Goal: Check status: Check status

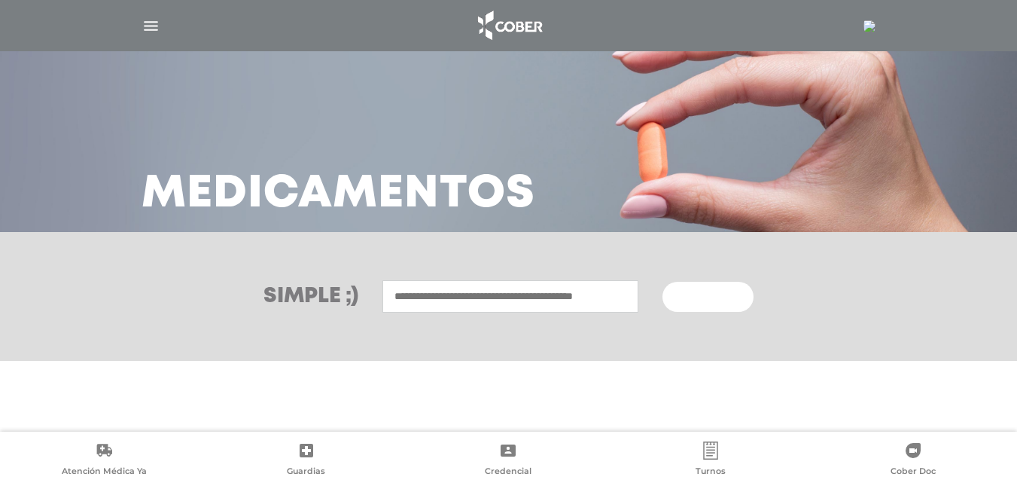
click at [151, 20] on img "button" at bounding box center [151, 26] width 19 height 19
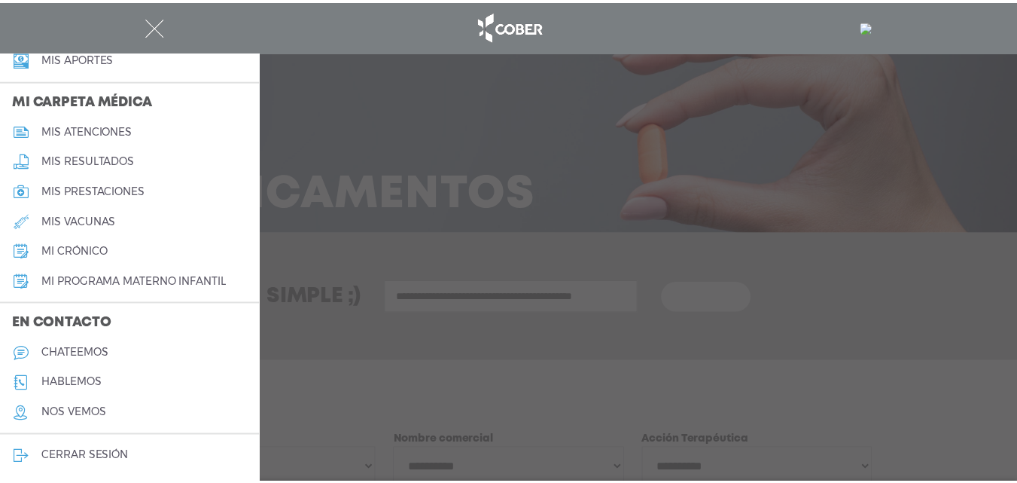
scroll to position [679, 0]
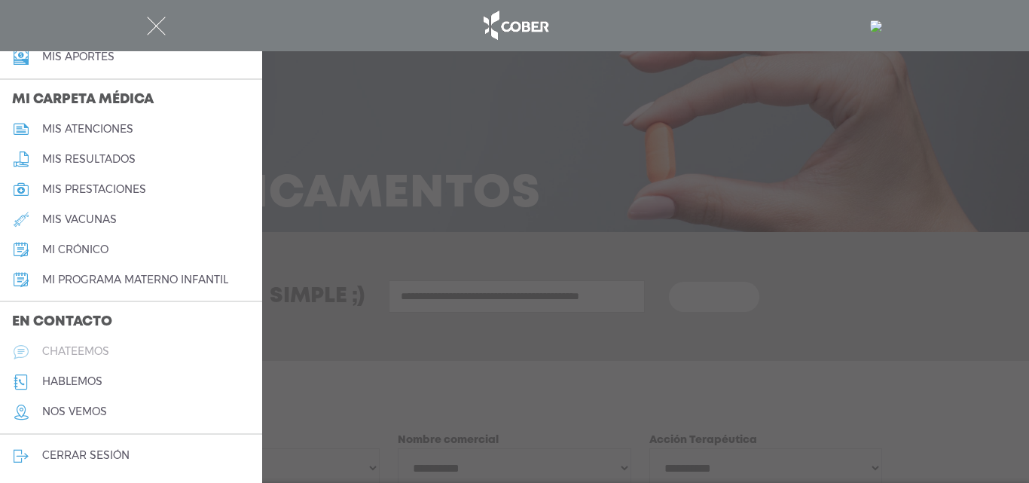
click at [82, 349] on h5 "chateemos" at bounding box center [75, 351] width 67 height 13
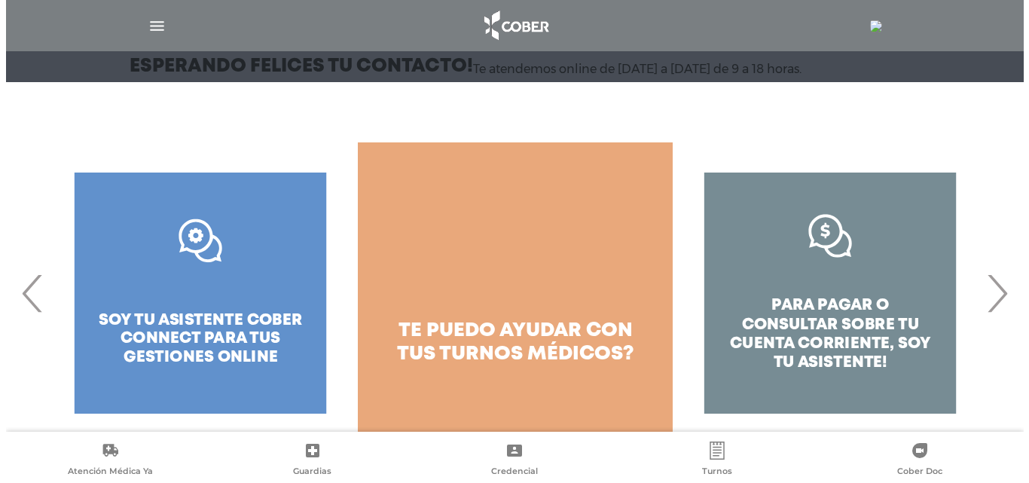
scroll to position [193, 0]
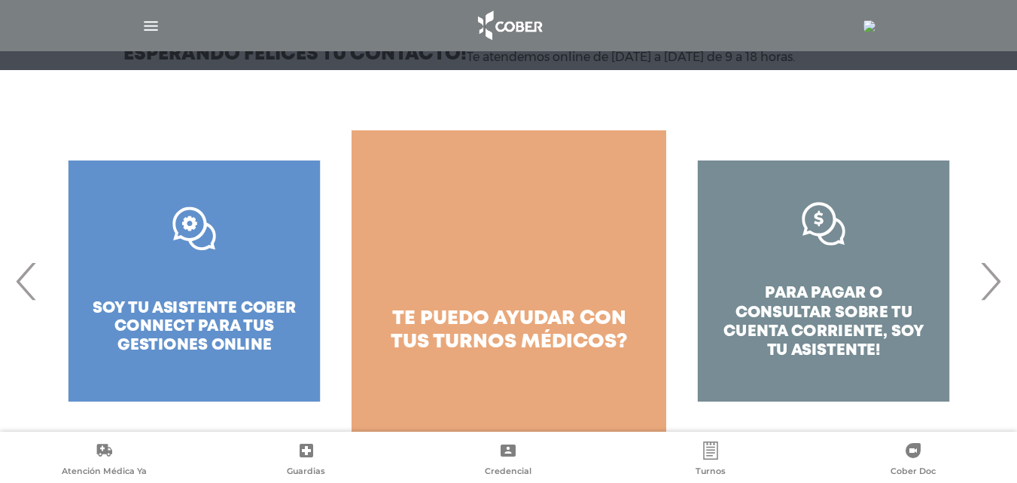
click at [995, 284] on span "›" at bounding box center [990, 280] width 29 height 81
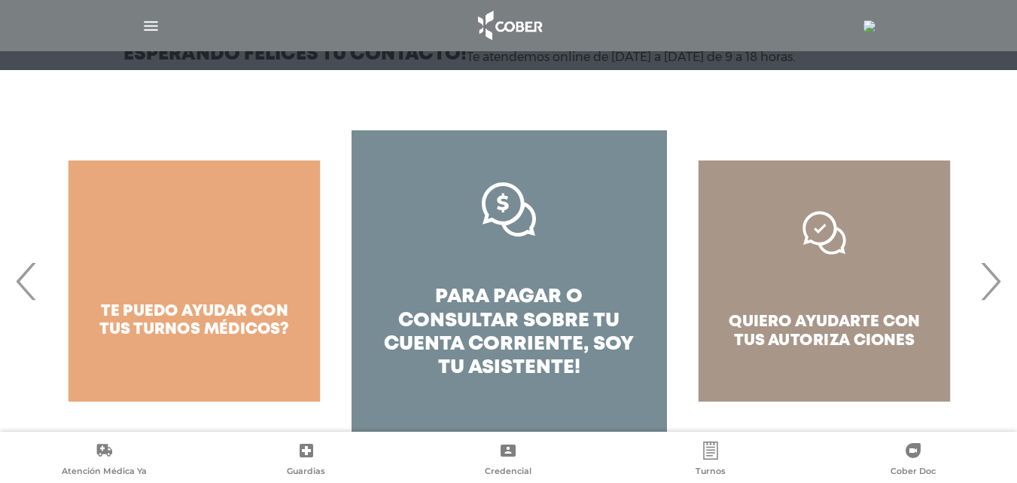
click at [995, 284] on span "›" at bounding box center [990, 280] width 29 height 81
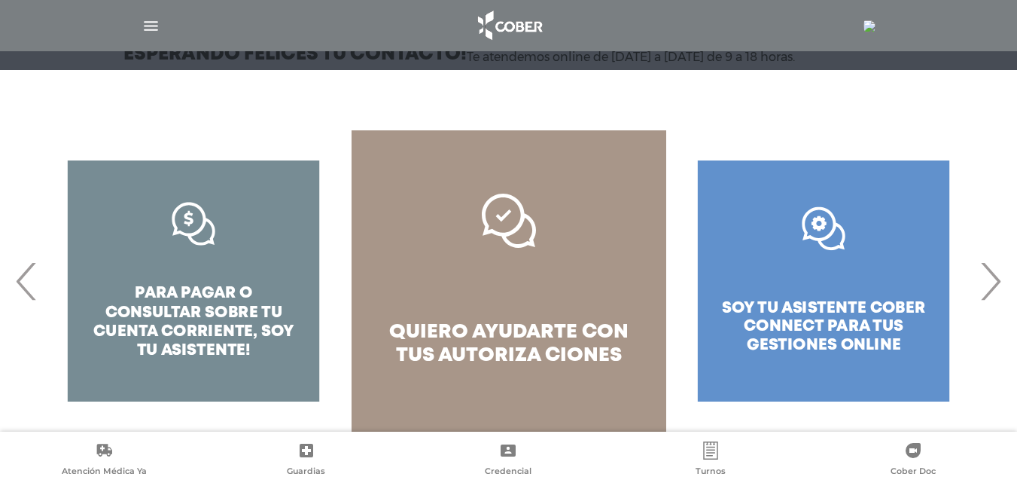
click at [995, 284] on span "›" at bounding box center [990, 280] width 29 height 81
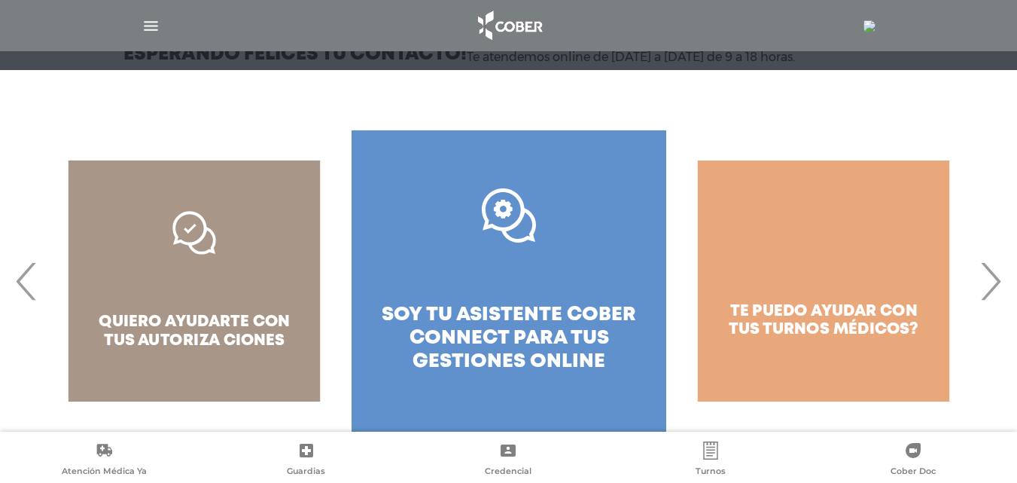
click at [148, 26] on img "button" at bounding box center [151, 26] width 19 height 19
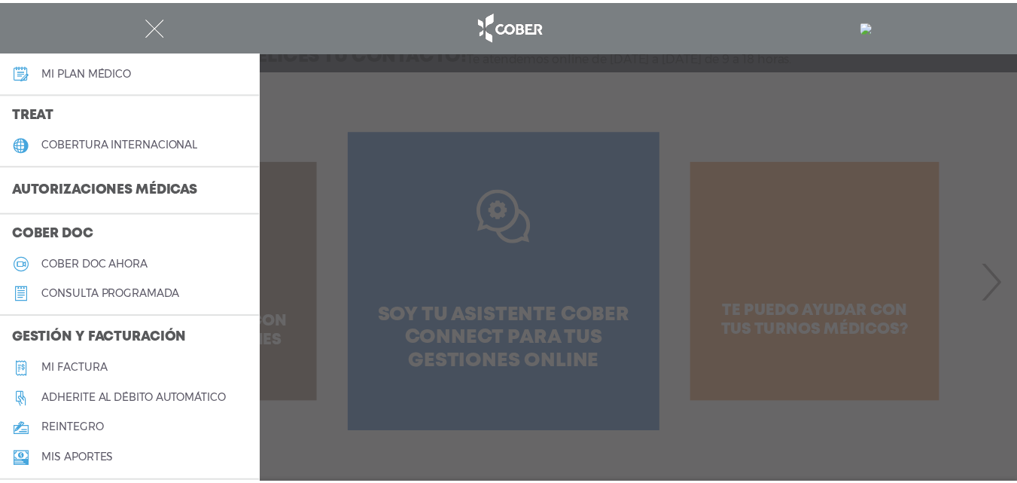
scroll to position [301, 0]
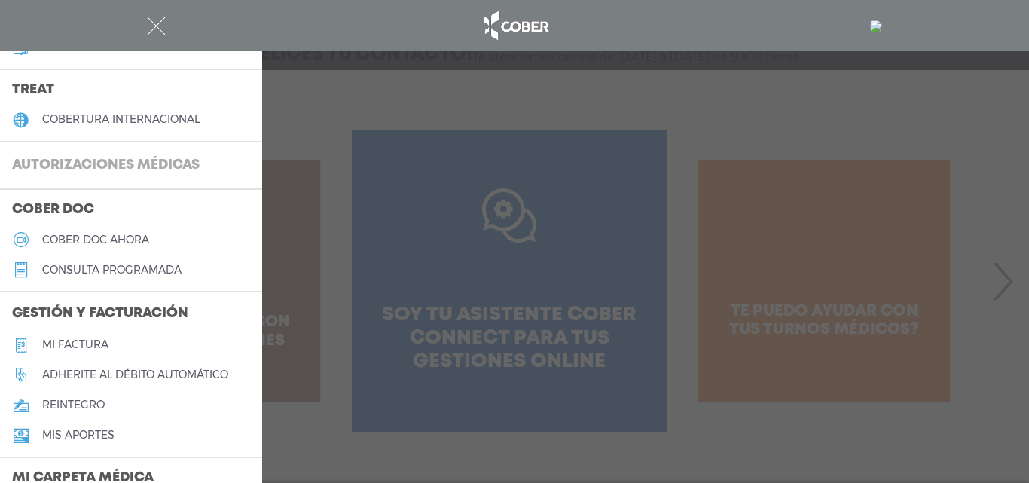
click at [175, 169] on h3 "Autorizaciones médicas" at bounding box center [106, 165] width 212 height 29
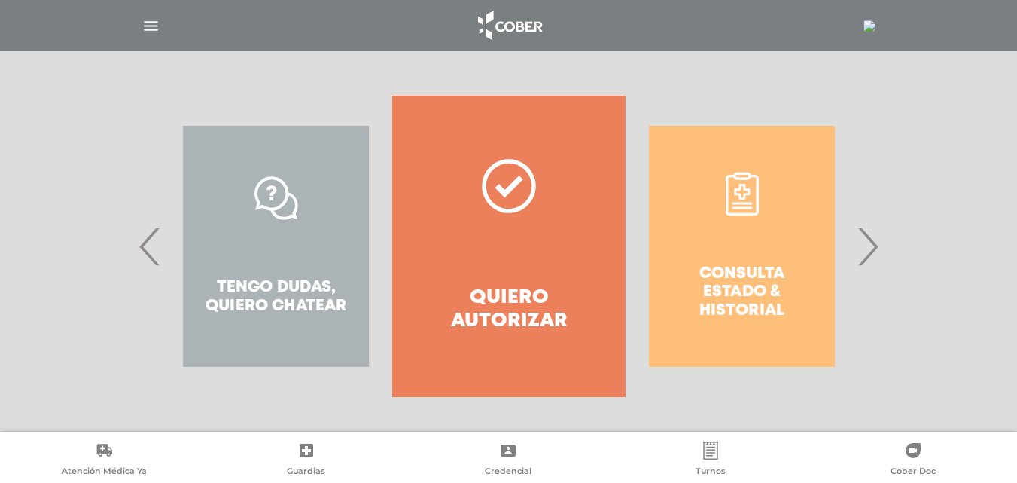
scroll to position [273, 0]
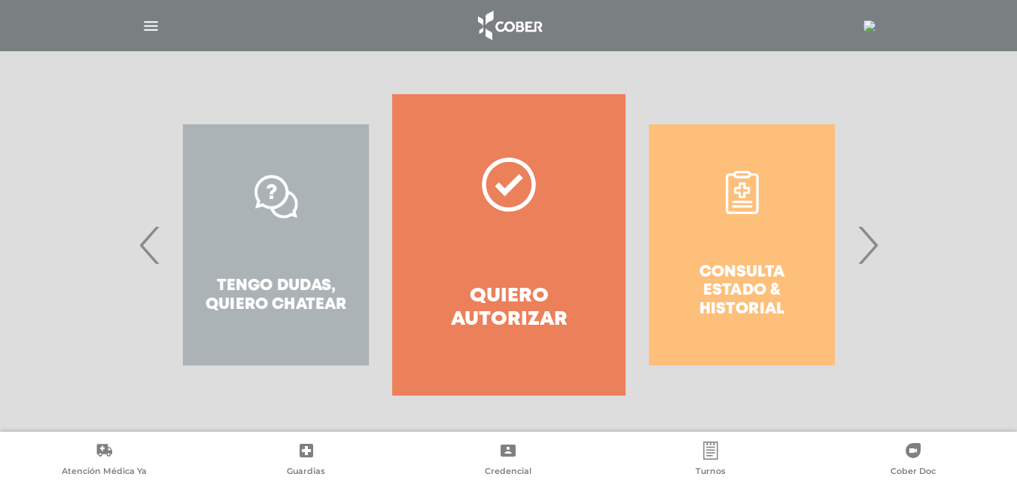
click at [875, 246] on span "›" at bounding box center [867, 244] width 29 height 81
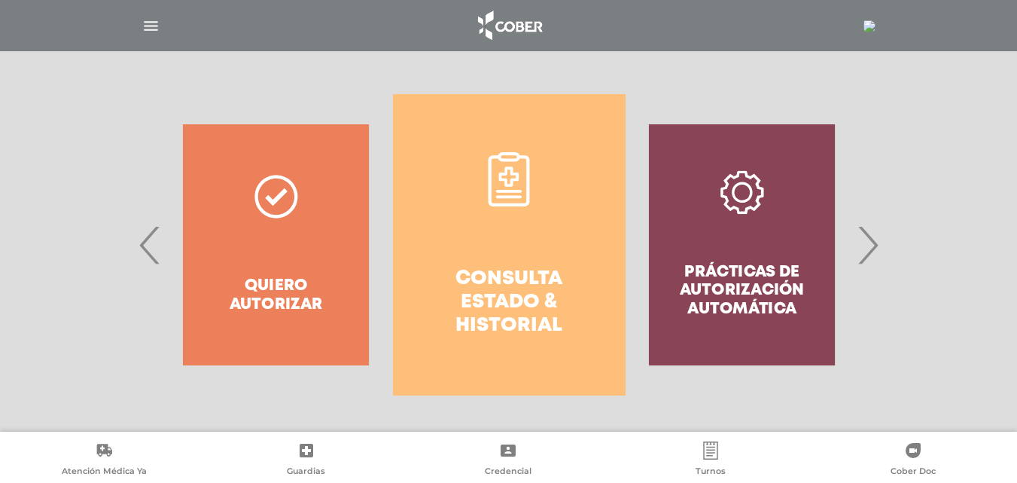
click at [547, 297] on h4 "Consulta estado & historial" at bounding box center [509, 302] width 178 height 71
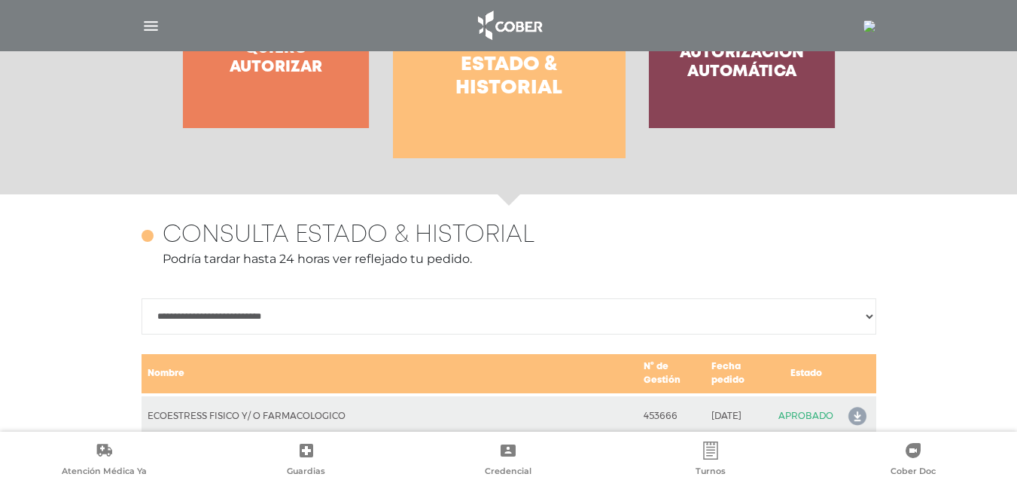
scroll to position [527, 0]
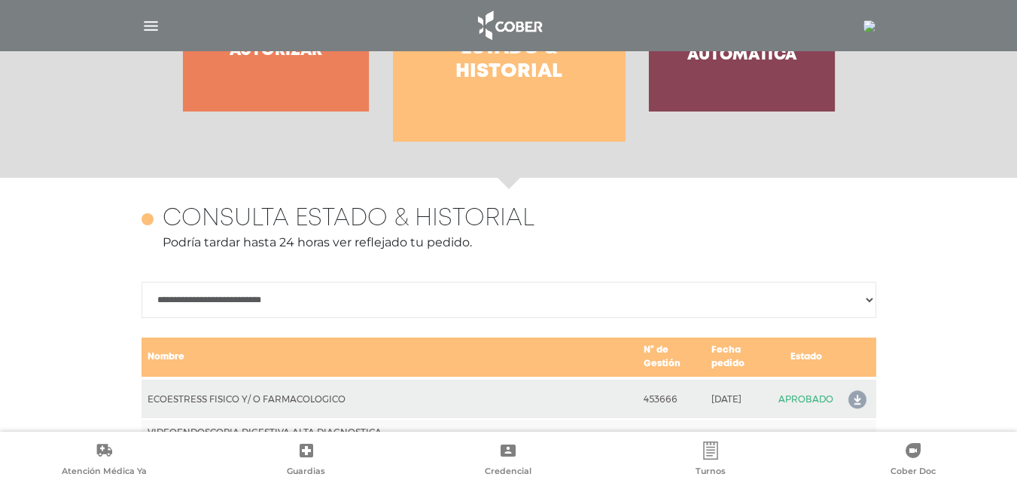
click at [866, 297] on select "**********" at bounding box center [509, 300] width 735 height 36
select select "**********"
click at [142, 282] on select "**********" at bounding box center [509, 300] width 735 height 36
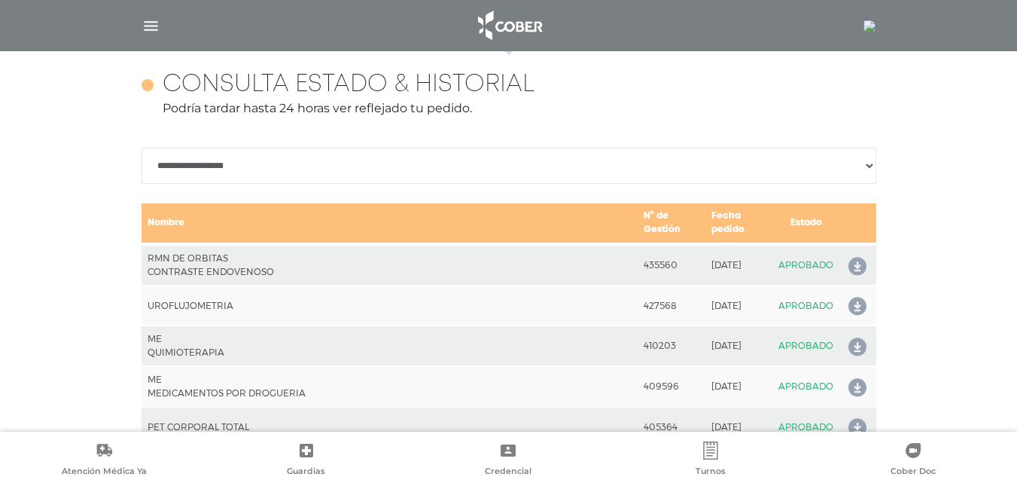
scroll to position [678, 0]
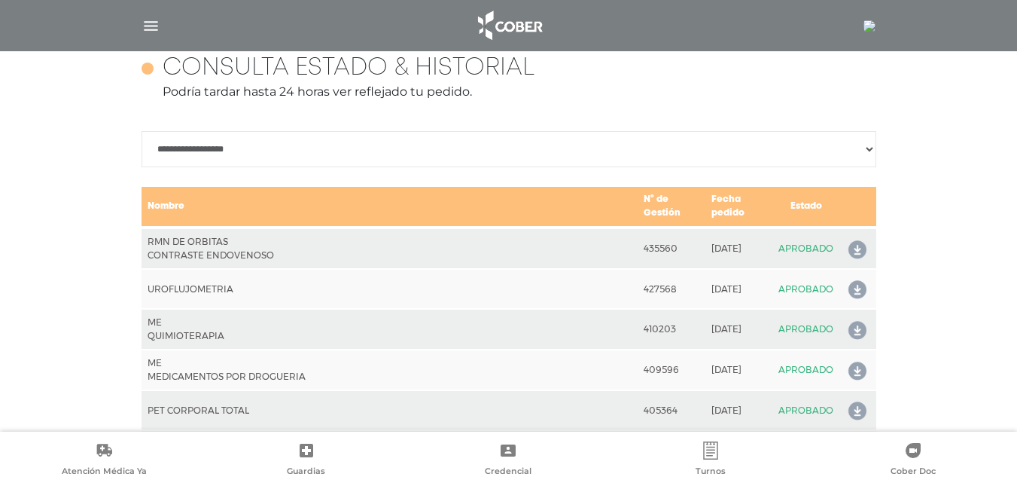
click at [861, 246] on icon at bounding box center [855, 250] width 24 height 24
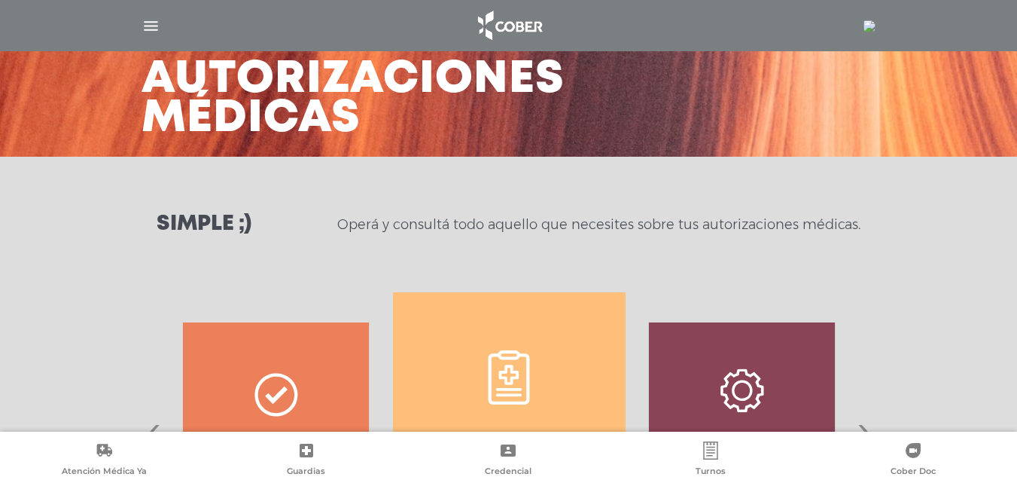
scroll to position [377, 0]
